Goal: Task Accomplishment & Management: Complete application form

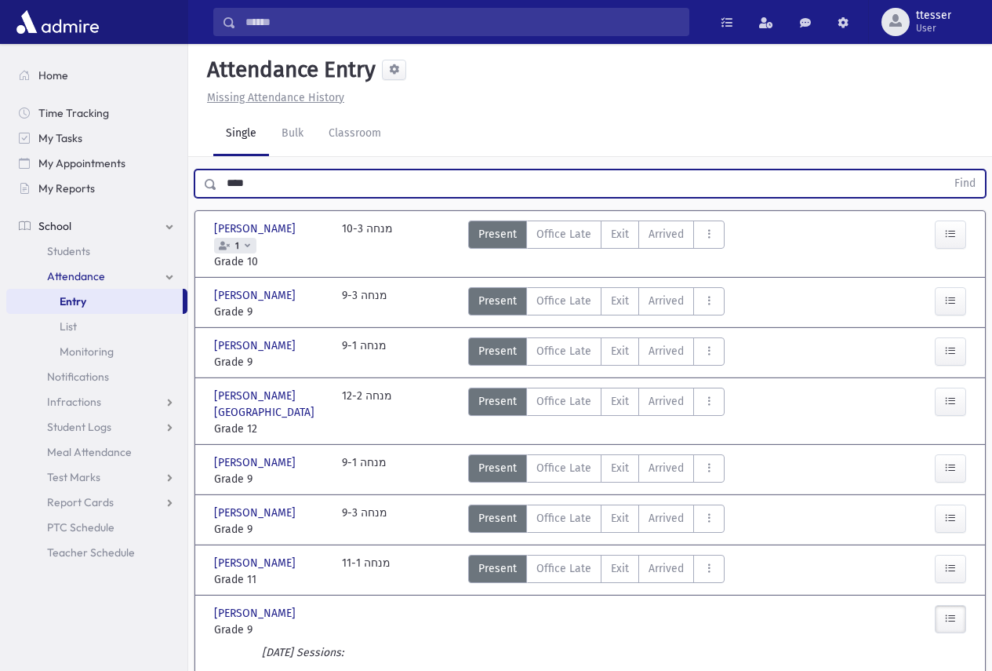
click at [945, 170] on button "Find" at bounding box center [965, 183] width 40 height 27
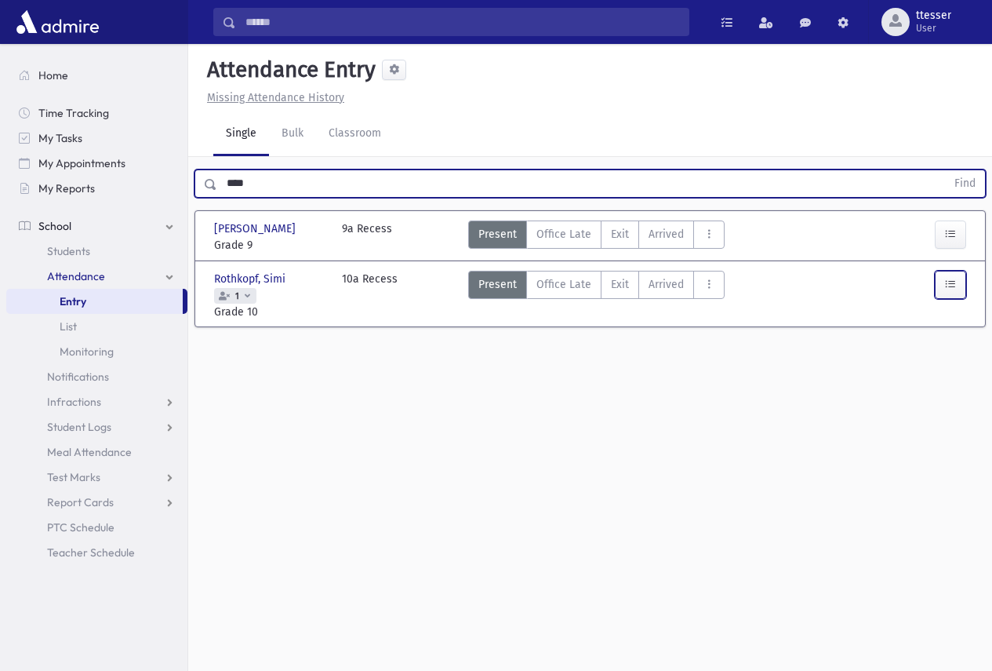
drag, startPoint x: 959, startPoint y: 289, endPoint x: 866, endPoint y: 284, distance: 93.5
click at [959, 289] on button "button" at bounding box center [950, 285] width 31 height 28
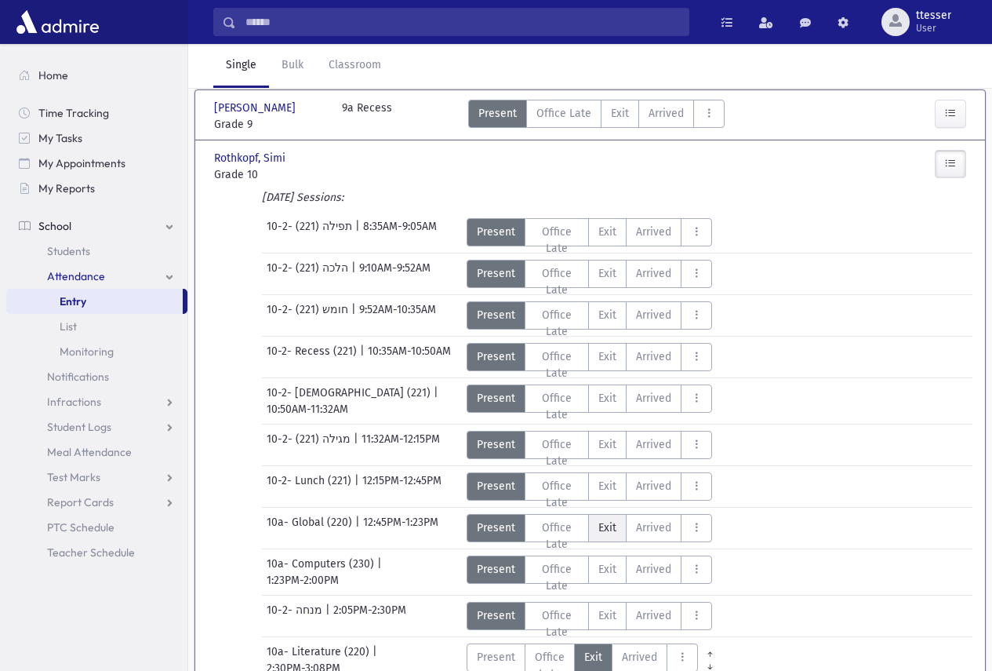
scroll to position [349, 0]
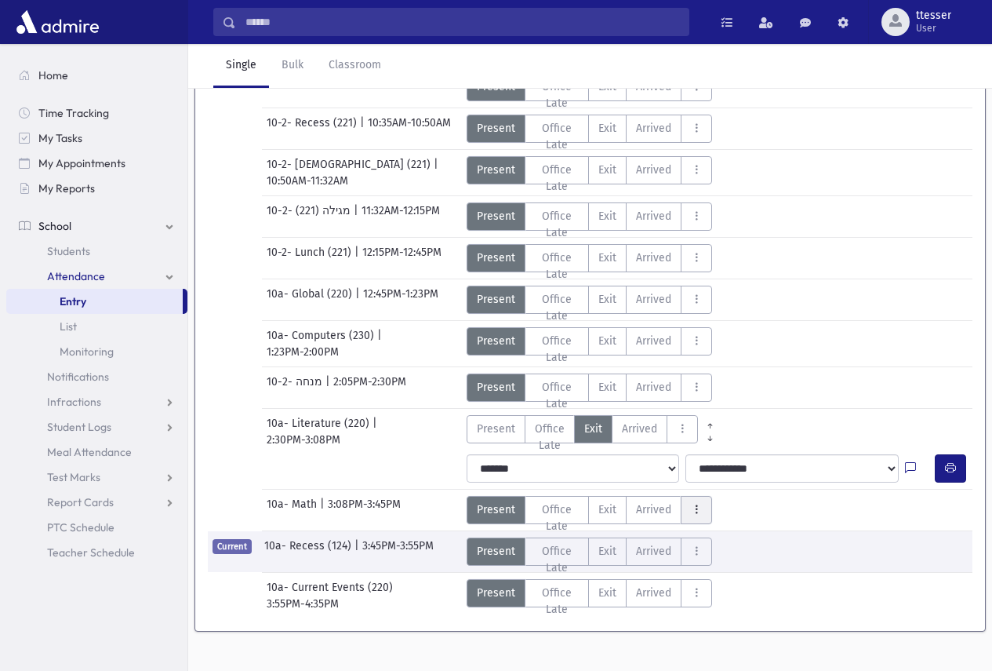
click at [691, 503] on icon "AttTypes" at bounding box center [696, 509] width 11 height 13
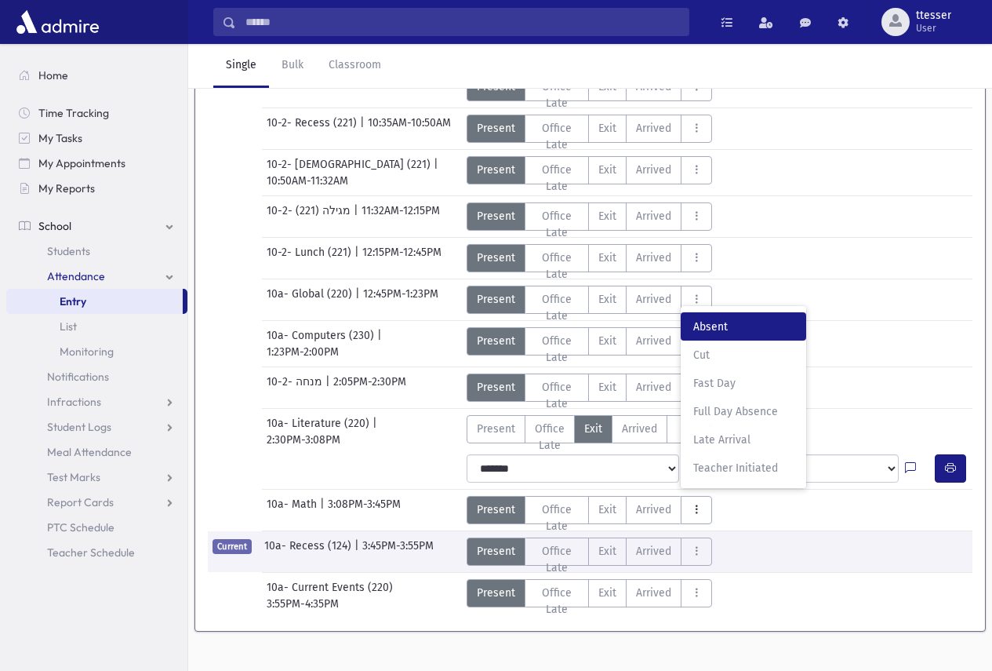
click at [722, 318] on span "Absent" at bounding box center [743, 326] width 100 height 16
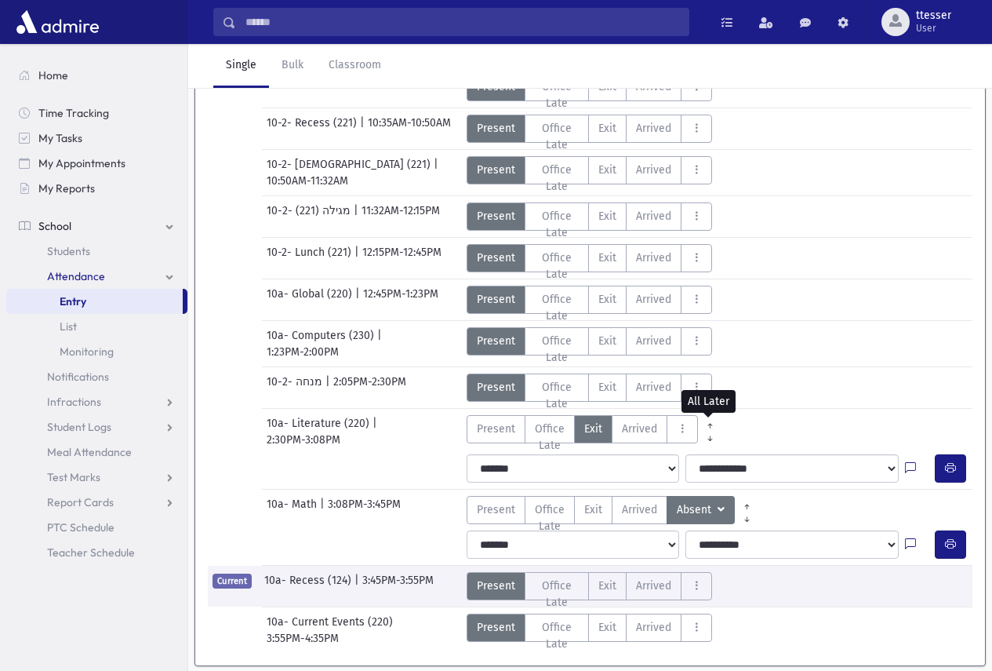
click at [712, 433] on icon "AttTypes" at bounding box center [710, 439] width 10 height 12
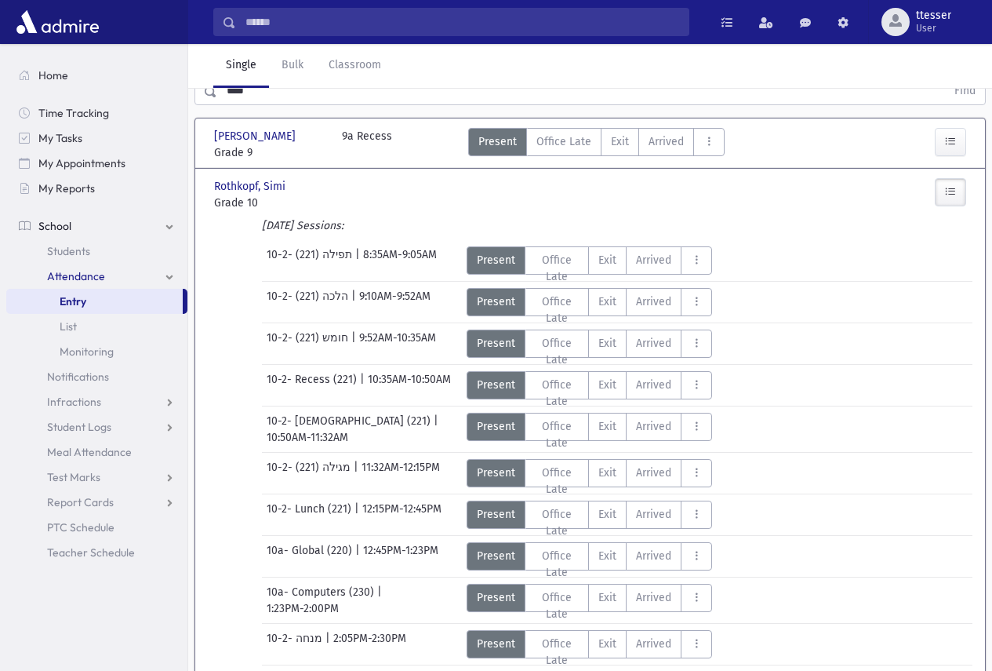
scroll to position [0, 0]
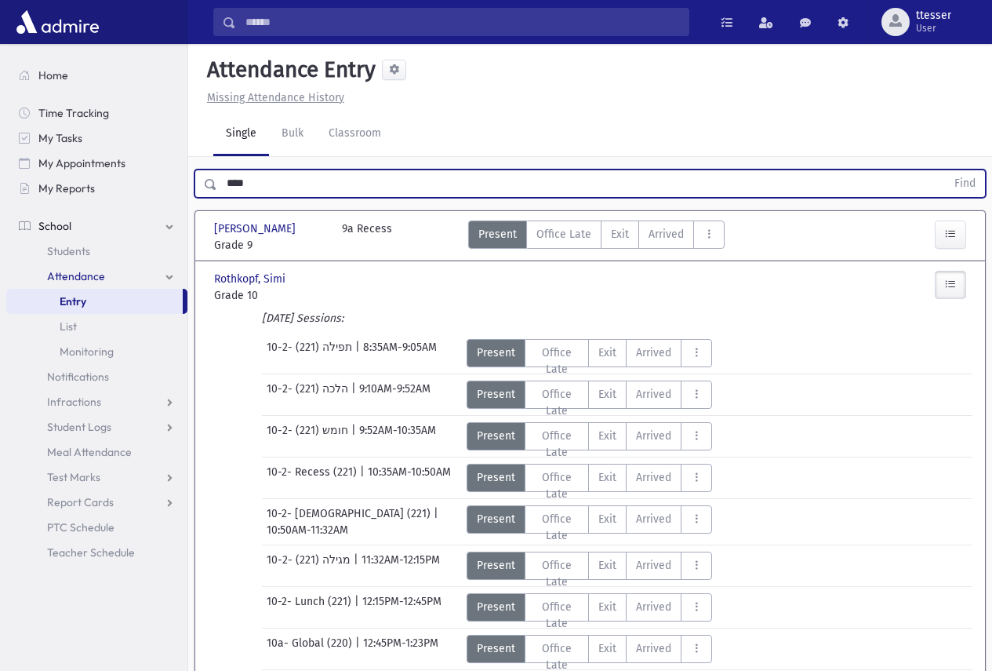
drag, startPoint x: 304, startPoint y: 178, endPoint x: 38, endPoint y: 217, distance: 268.8
click at [42, 217] on div "Search Results Students" at bounding box center [496, 570] width 992 height 1141
click at [945, 170] on button "Find" at bounding box center [965, 183] width 40 height 27
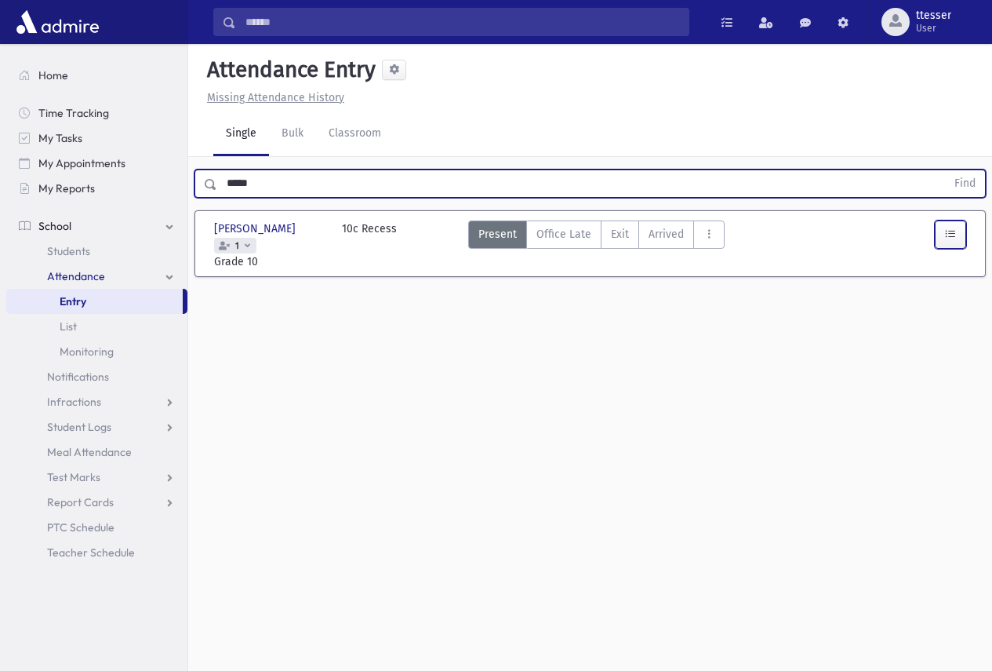
click at [946, 241] on button "button" at bounding box center [950, 234] width 31 height 28
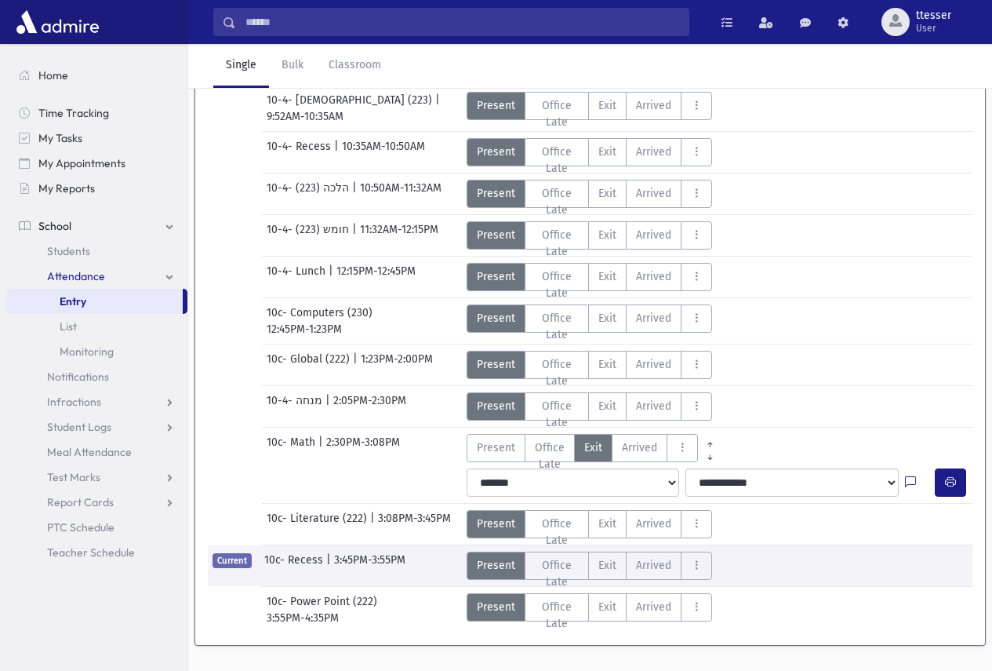
scroll to position [308, 0]
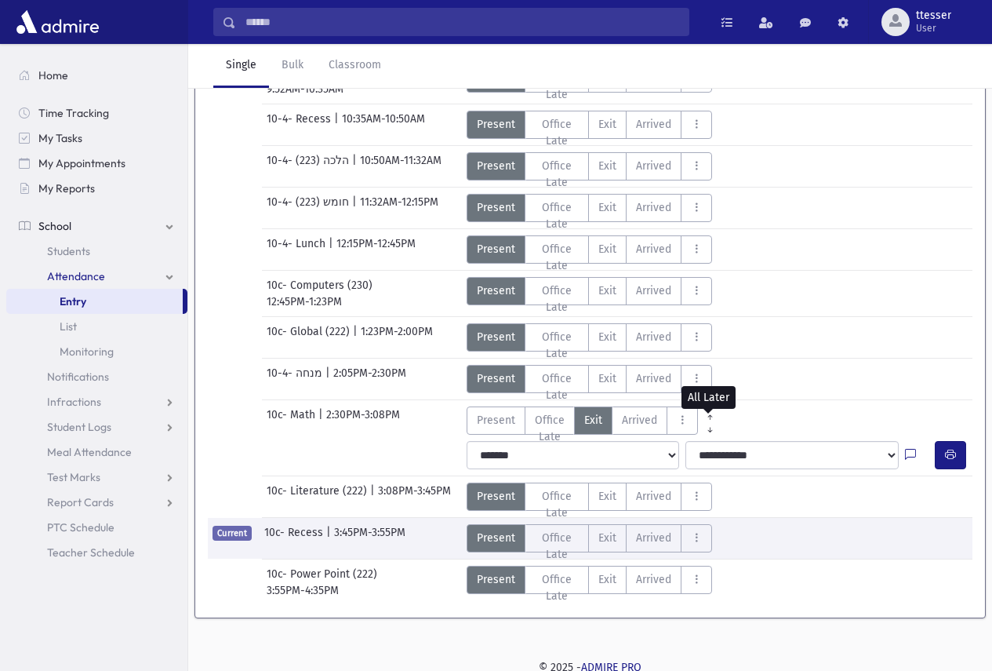
click at [710, 425] on icon "AttTypes" at bounding box center [710, 430] width 10 height 12
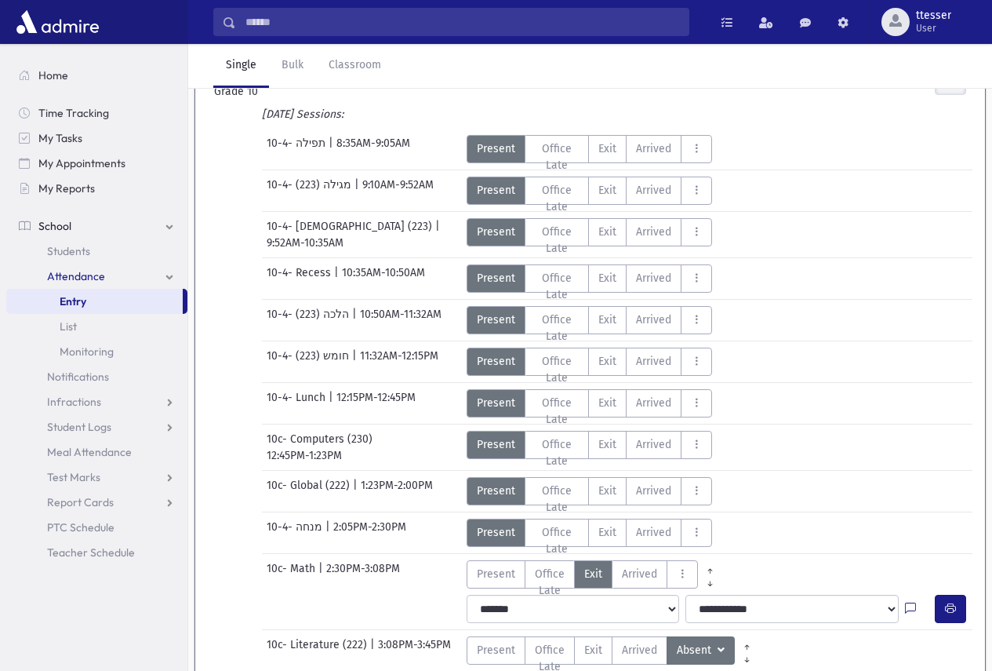
scroll to position [0, 0]
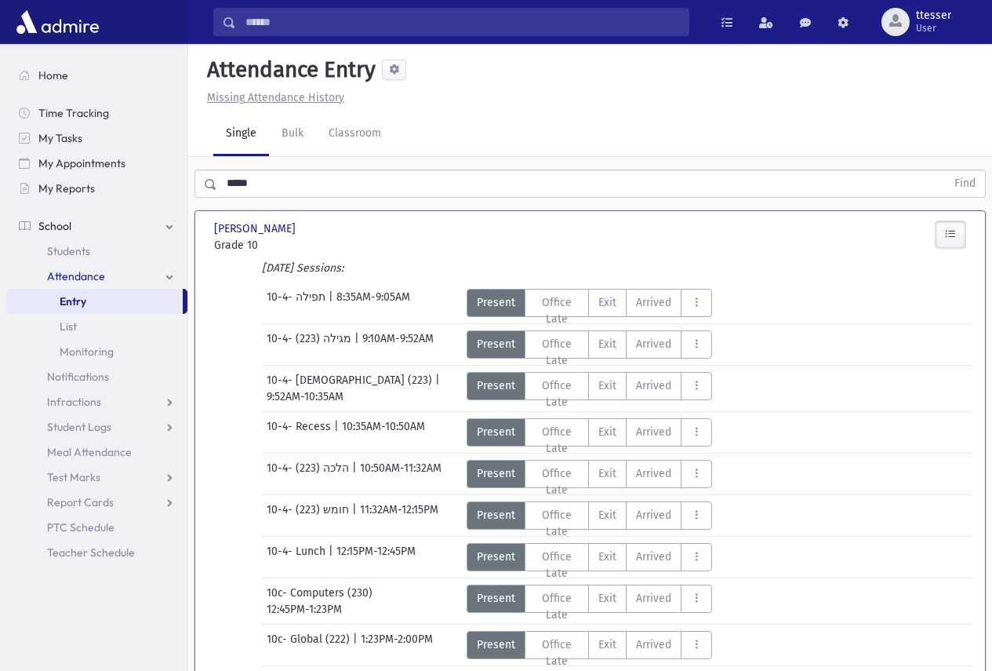
drag, startPoint x: 268, startPoint y: 193, endPoint x: 181, endPoint y: 203, distance: 87.7
click at [182, 203] on div "Search Results Students" at bounding box center [496, 543] width 992 height 1086
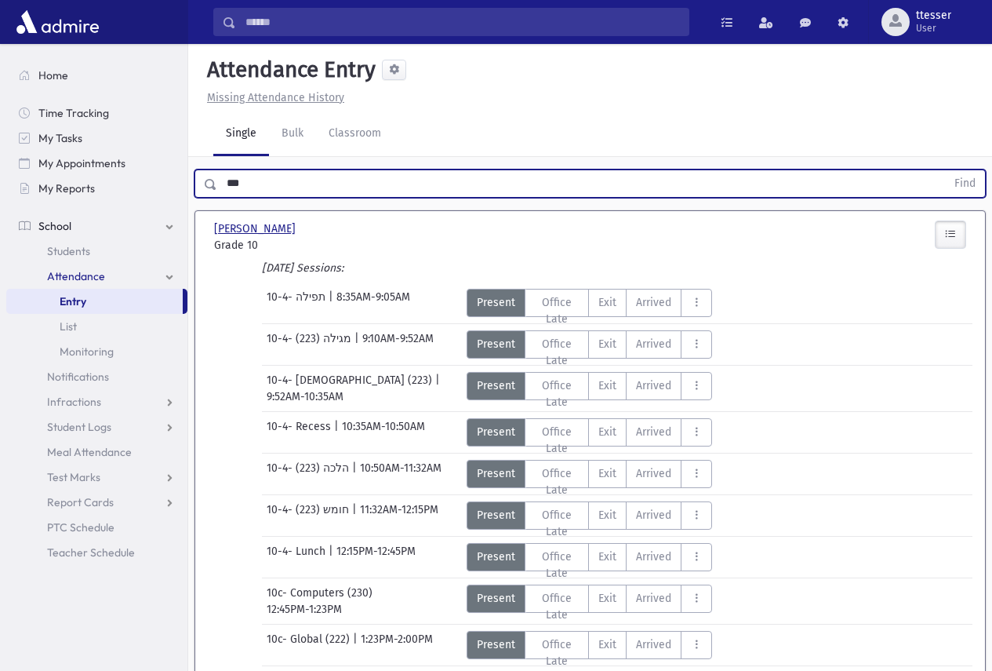
click at [945, 170] on button "Find" at bounding box center [965, 183] width 40 height 27
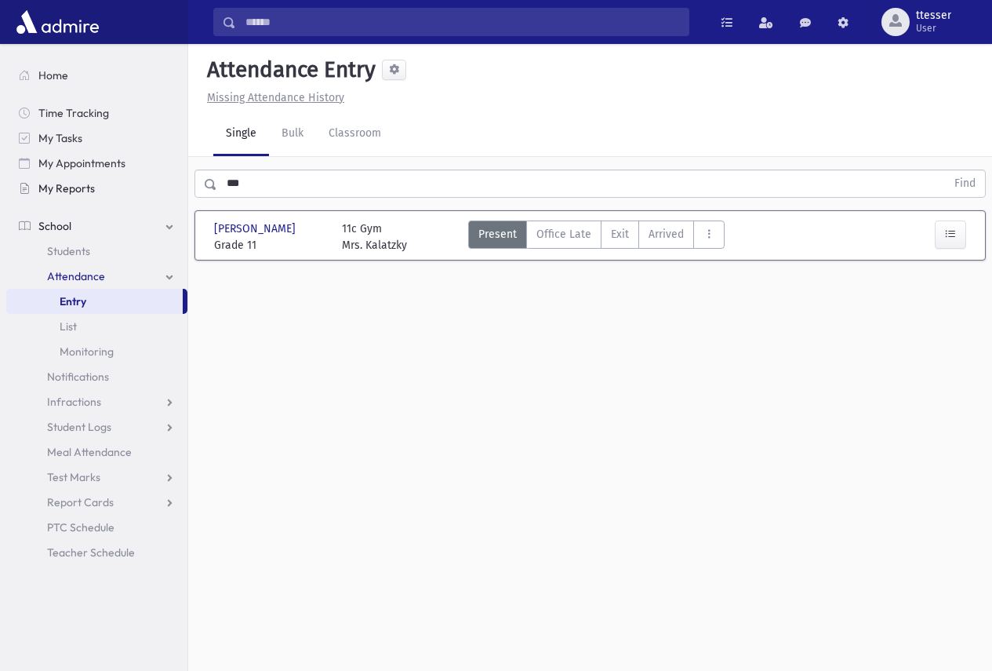
click at [128, 196] on div "Search Results Students" at bounding box center [496, 353] width 992 height 706
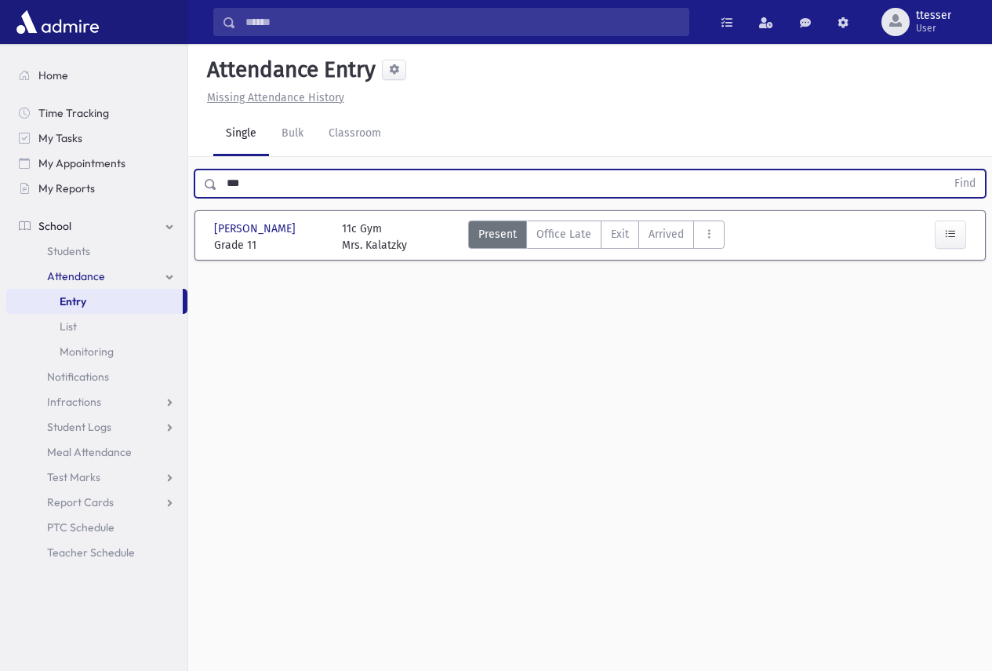
click at [945, 170] on button "Find" at bounding box center [965, 183] width 40 height 27
drag, startPoint x: 286, startPoint y: 177, endPoint x: 217, endPoint y: 182, distance: 68.5
click at [217, 182] on input "***" at bounding box center [581, 183] width 729 height 28
click at [945, 170] on button "Find" at bounding box center [965, 183] width 40 height 27
type input "****"
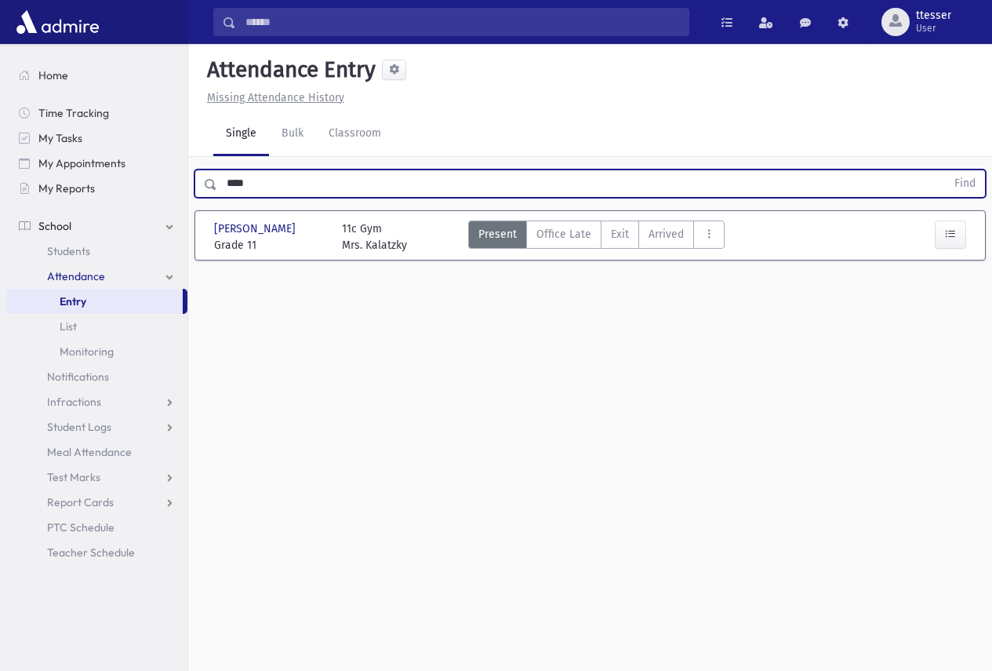
click at [945, 170] on button "Find" at bounding box center [965, 183] width 40 height 27
click at [954, 242] on button "button" at bounding box center [950, 234] width 31 height 28
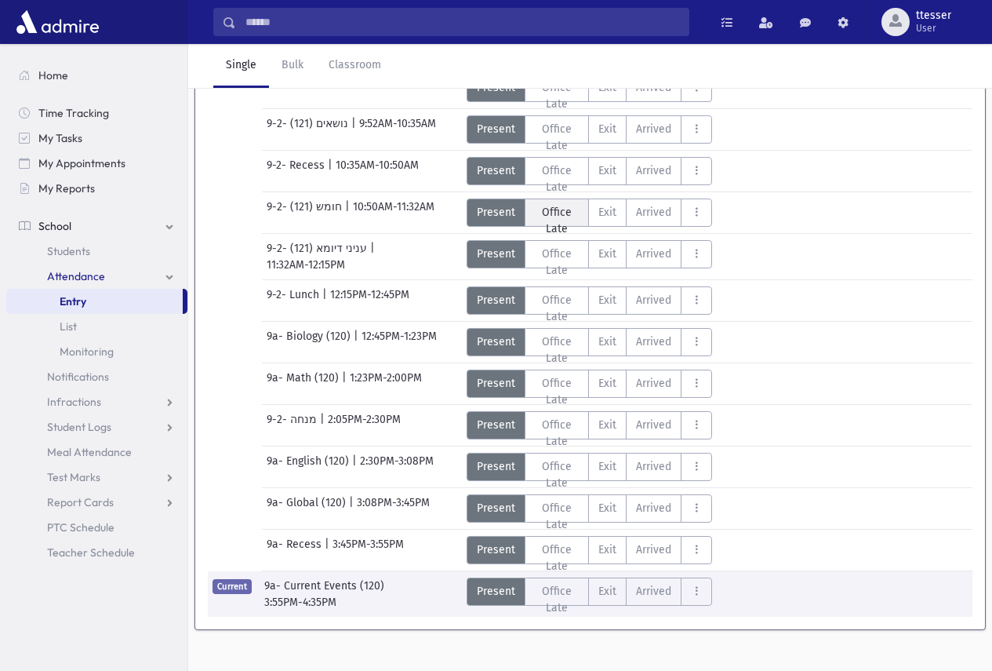
scroll to position [268, 0]
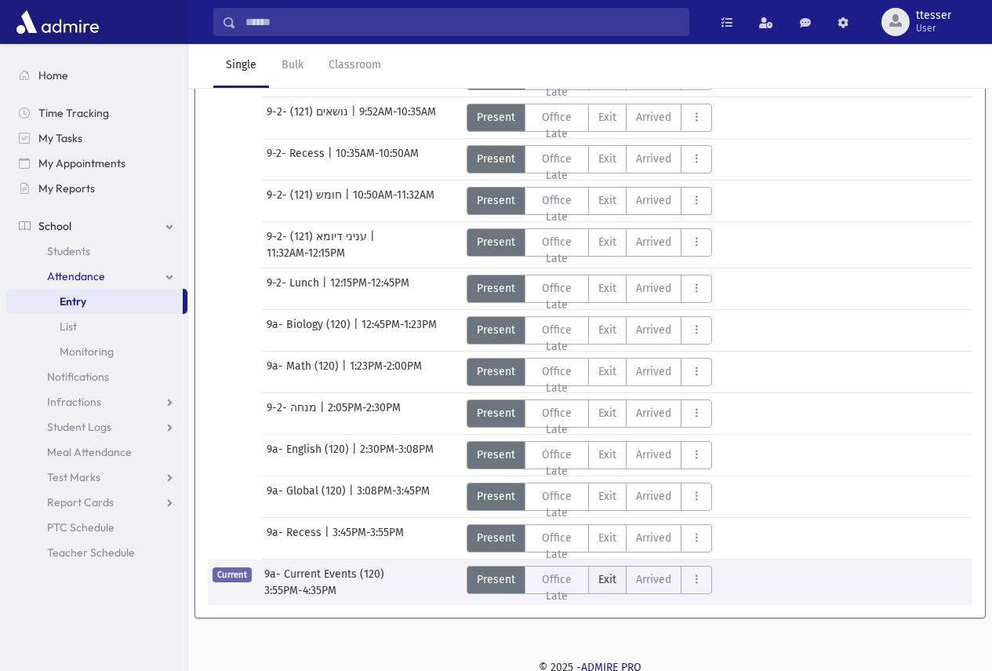
click at [599, 579] on span "Exit" at bounding box center [608, 579] width 18 height 16
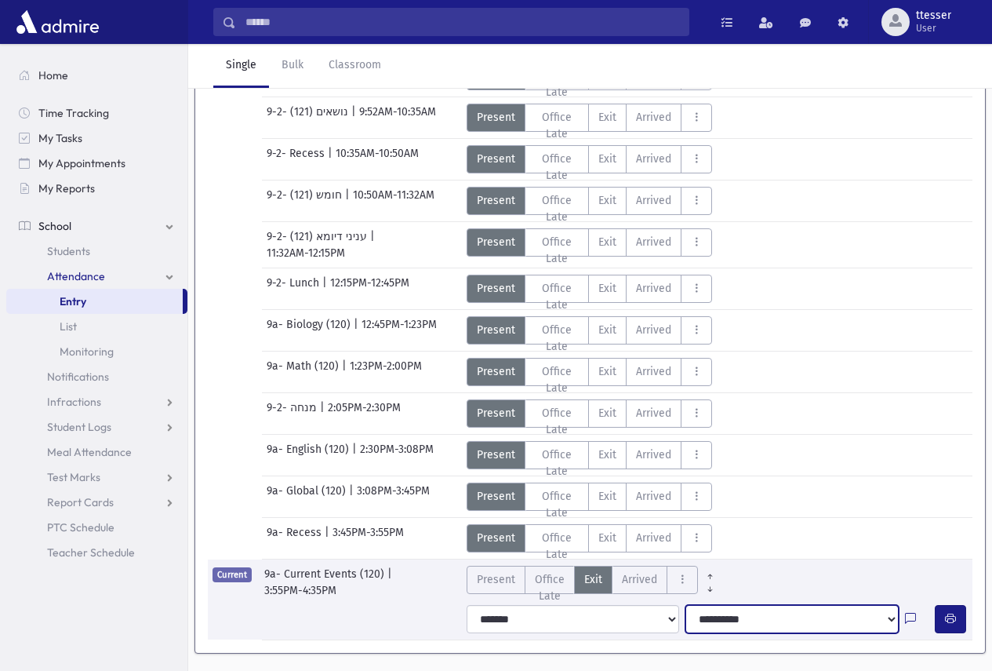
click at [806, 622] on select "**********" at bounding box center [792, 619] width 213 height 28
select select "**********"
click at [686, 605] on select "**********" at bounding box center [792, 619] width 213 height 28
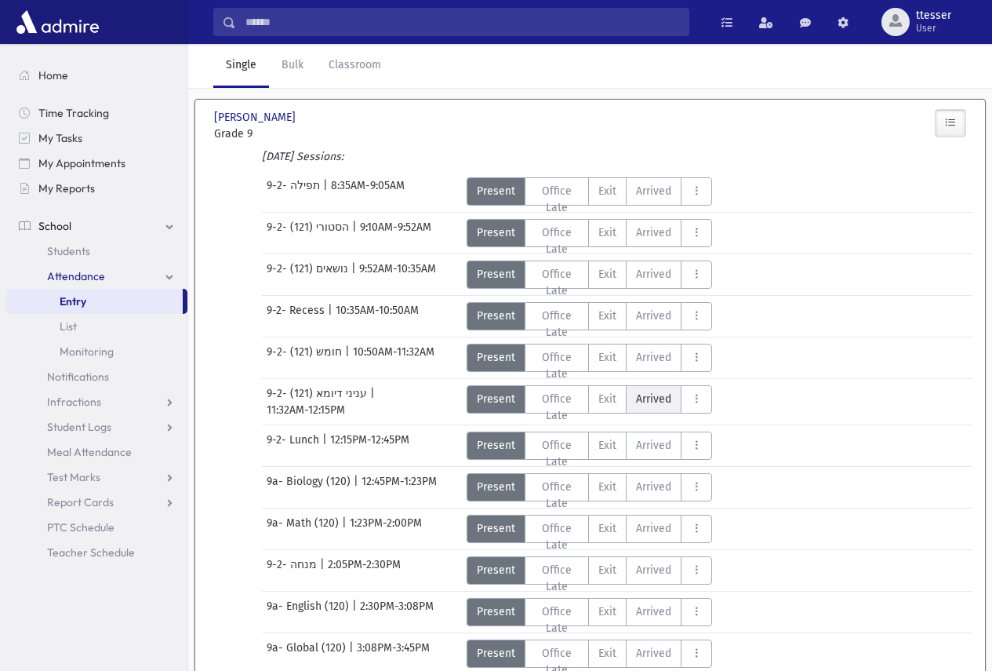
scroll to position [0, 0]
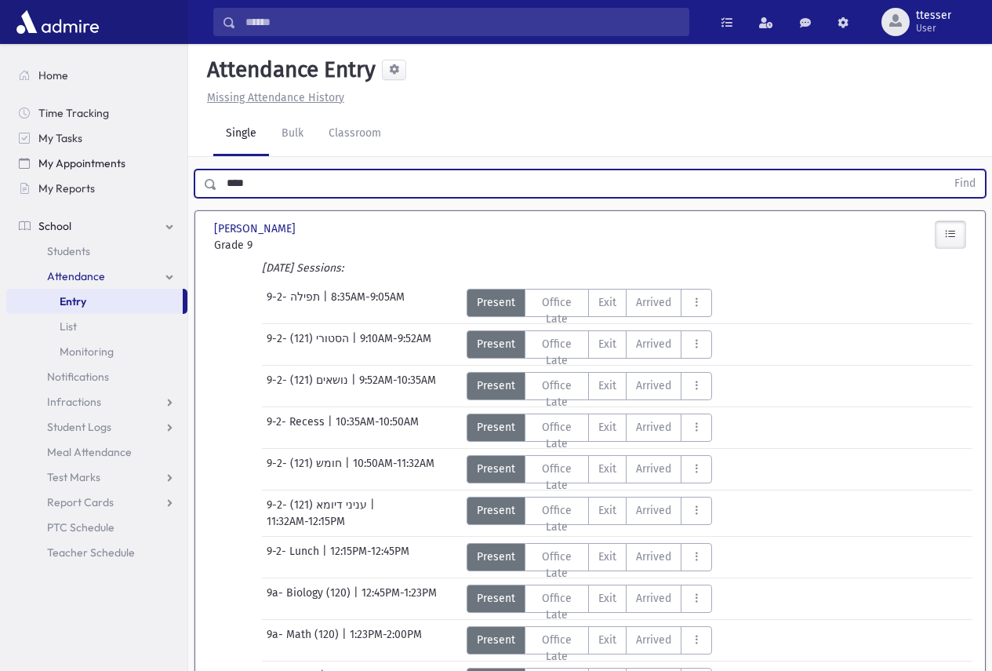
drag, startPoint x: 278, startPoint y: 184, endPoint x: 118, endPoint y: 168, distance: 160.0
click at [129, 169] on div "Search Results Students" at bounding box center [496, 489] width 992 height 979
type input "*"
click at [279, 133] on link "Bulk" at bounding box center [292, 134] width 47 height 44
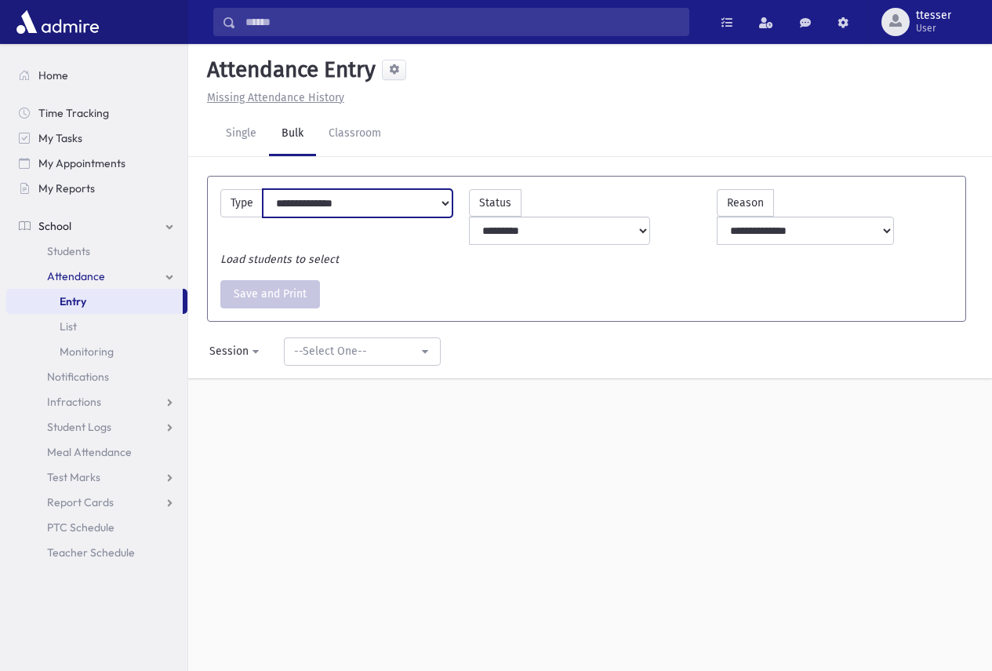
click at [373, 202] on select "**********" at bounding box center [358, 203] width 190 height 28
select select "**********"
click at [263, 189] on select "**********" at bounding box center [358, 203] width 190 height 28
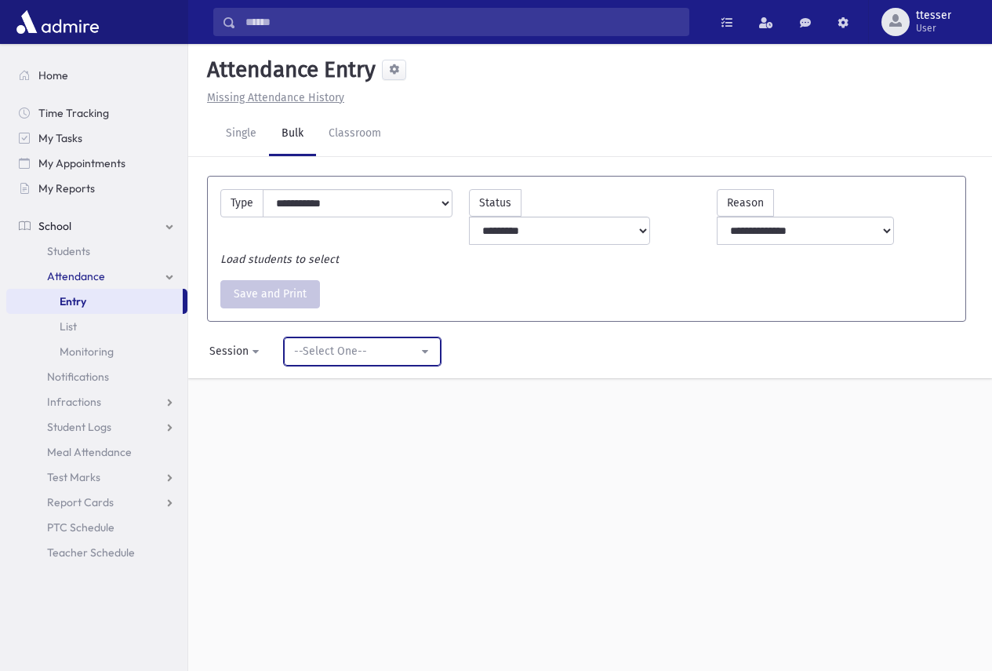
click at [417, 343] on div "--Select One--" at bounding box center [356, 351] width 124 height 16
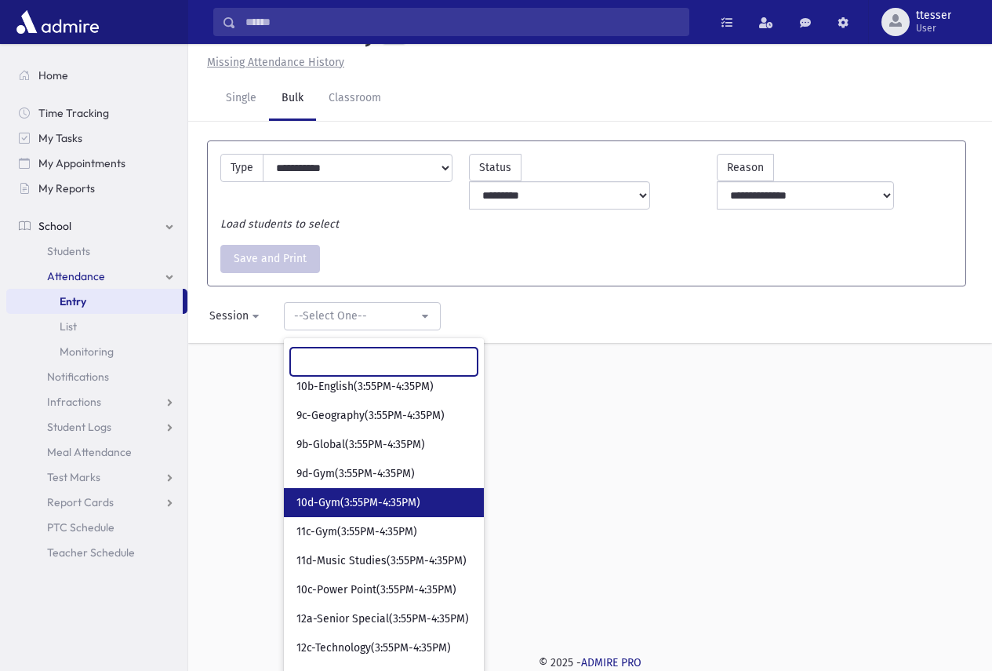
scroll to position [195, 0]
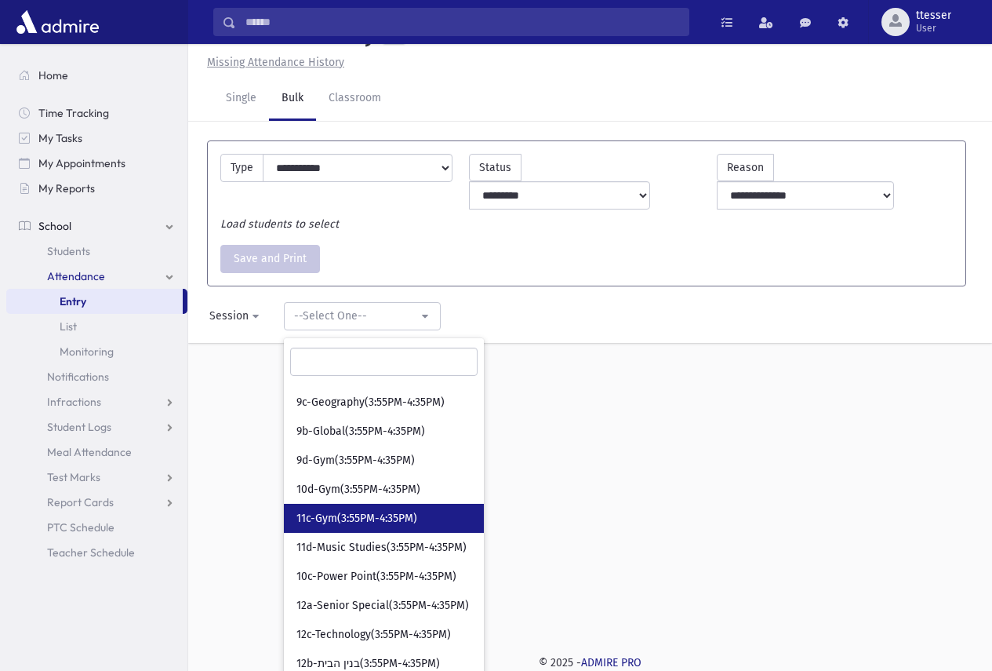
click at [347, 511] on span "11c-Gym(3:55PM-4:35PM)" at bounding box center [357, 519] width 121 height 16
select select "*****"
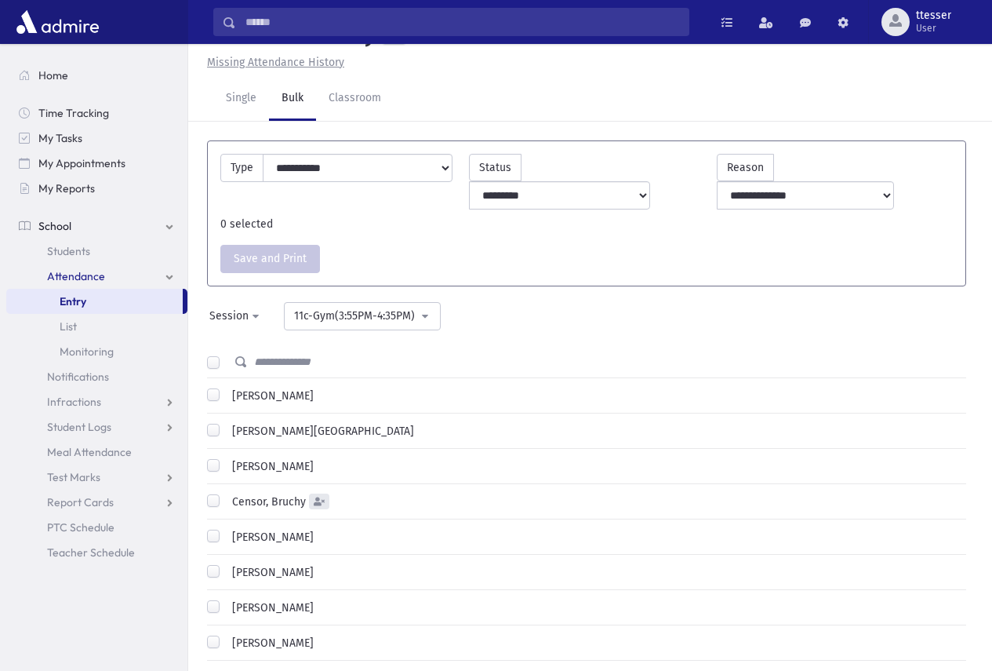
click at [226, 423] on label "[PERSON_NAME][GEOGRAPHIC_DATA]" at bounding box center [320, 431] width 188 height 16
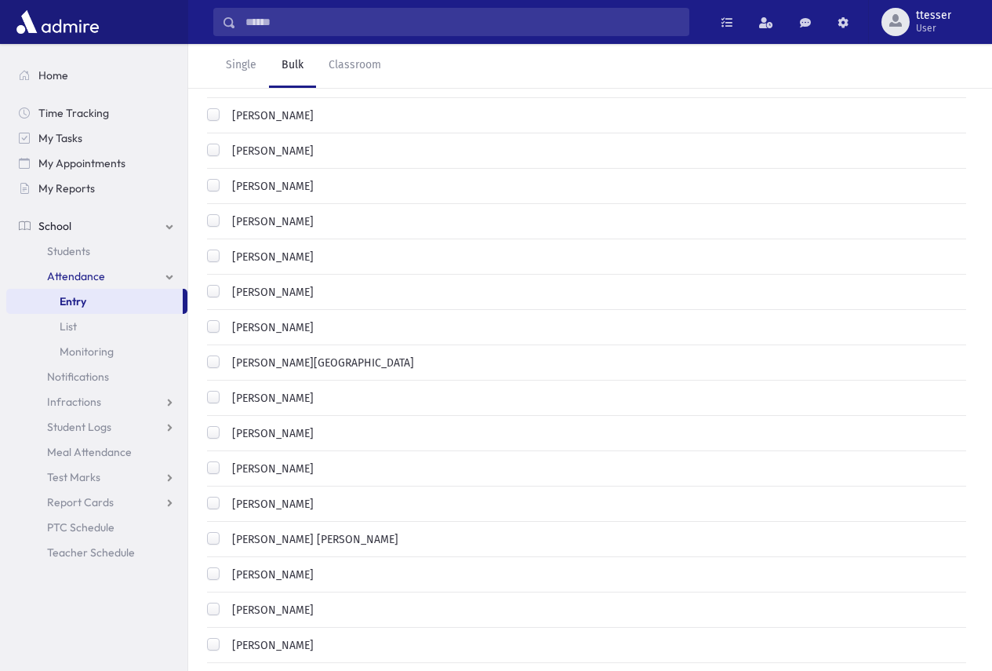
scroll to position [1134, 0]
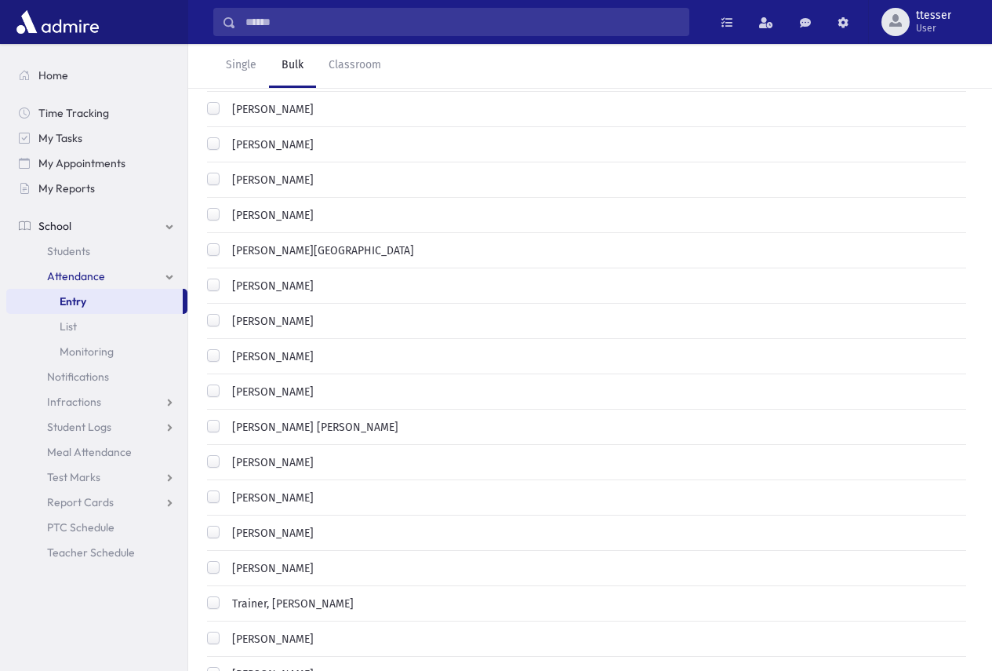
click at [226, 419] on label "[PERSON_NAME] [PERSON_NAME]" at bounding box center [312, 427] width 173 height 16
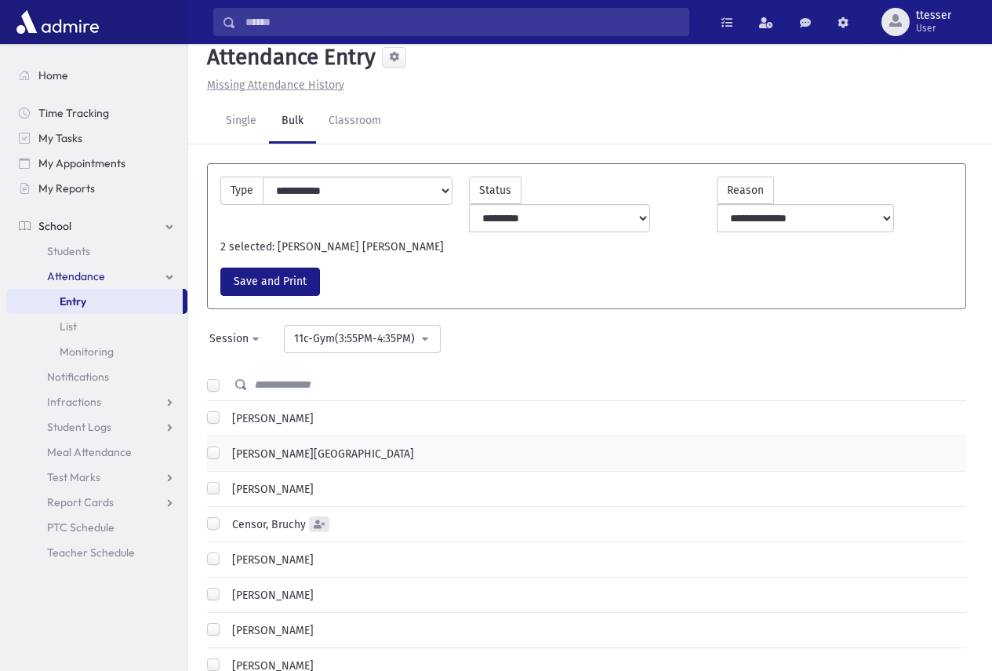
scroll to position [0, 0]
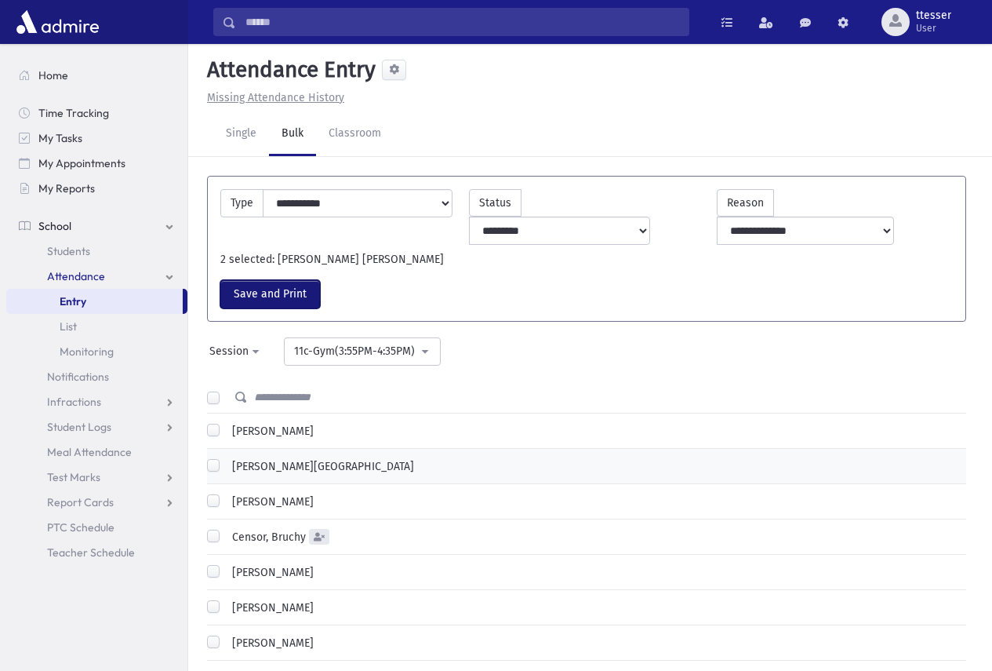
click at [296, 280] on button "Save and Print" at bounding box center [270, 294] width 100 height 28
